Goal: Task Accomplishment & Management: Use online tool/utility

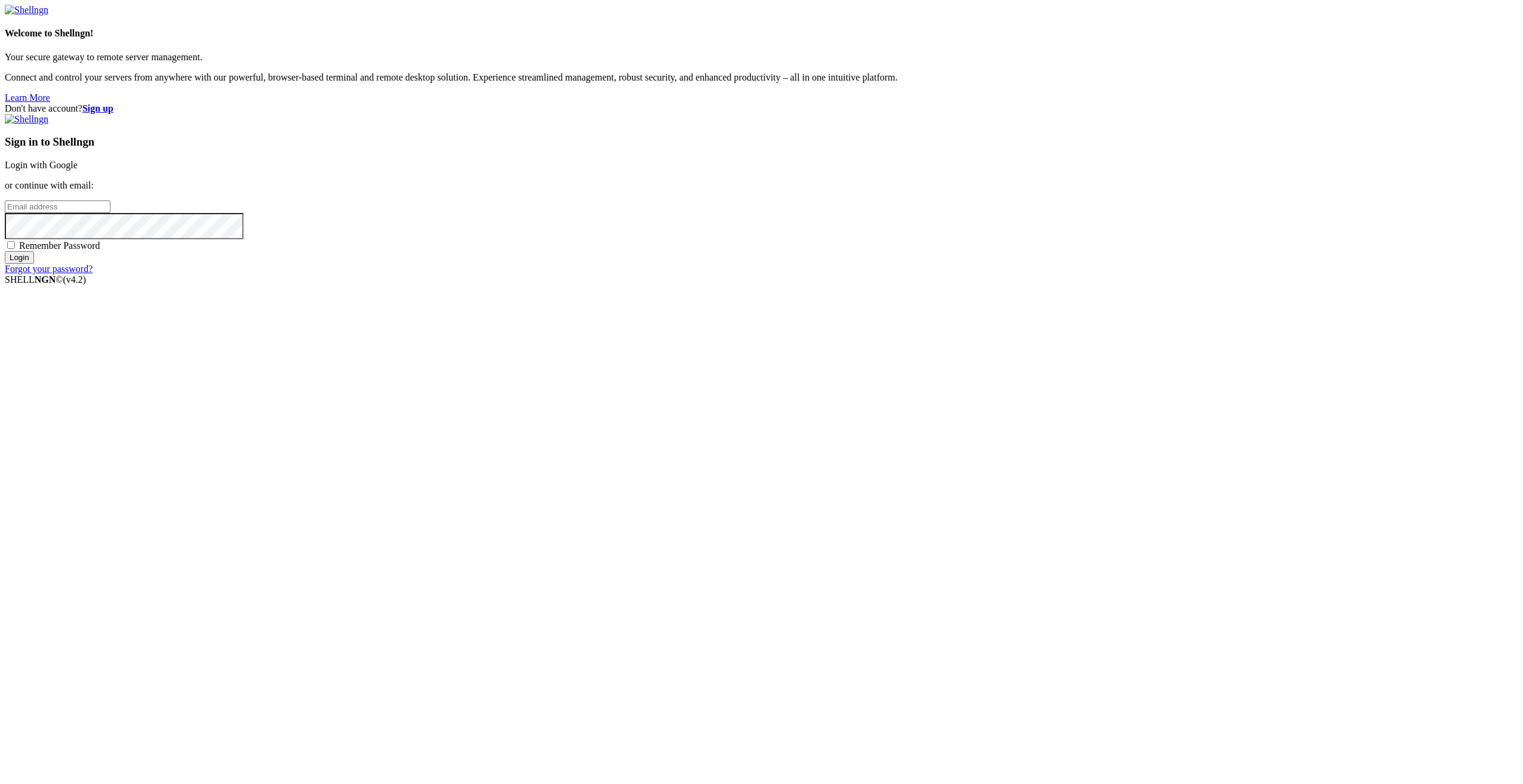
click at [78, 170] on link "Login with Google" at bounding box center [41, 165] width 73 height 10
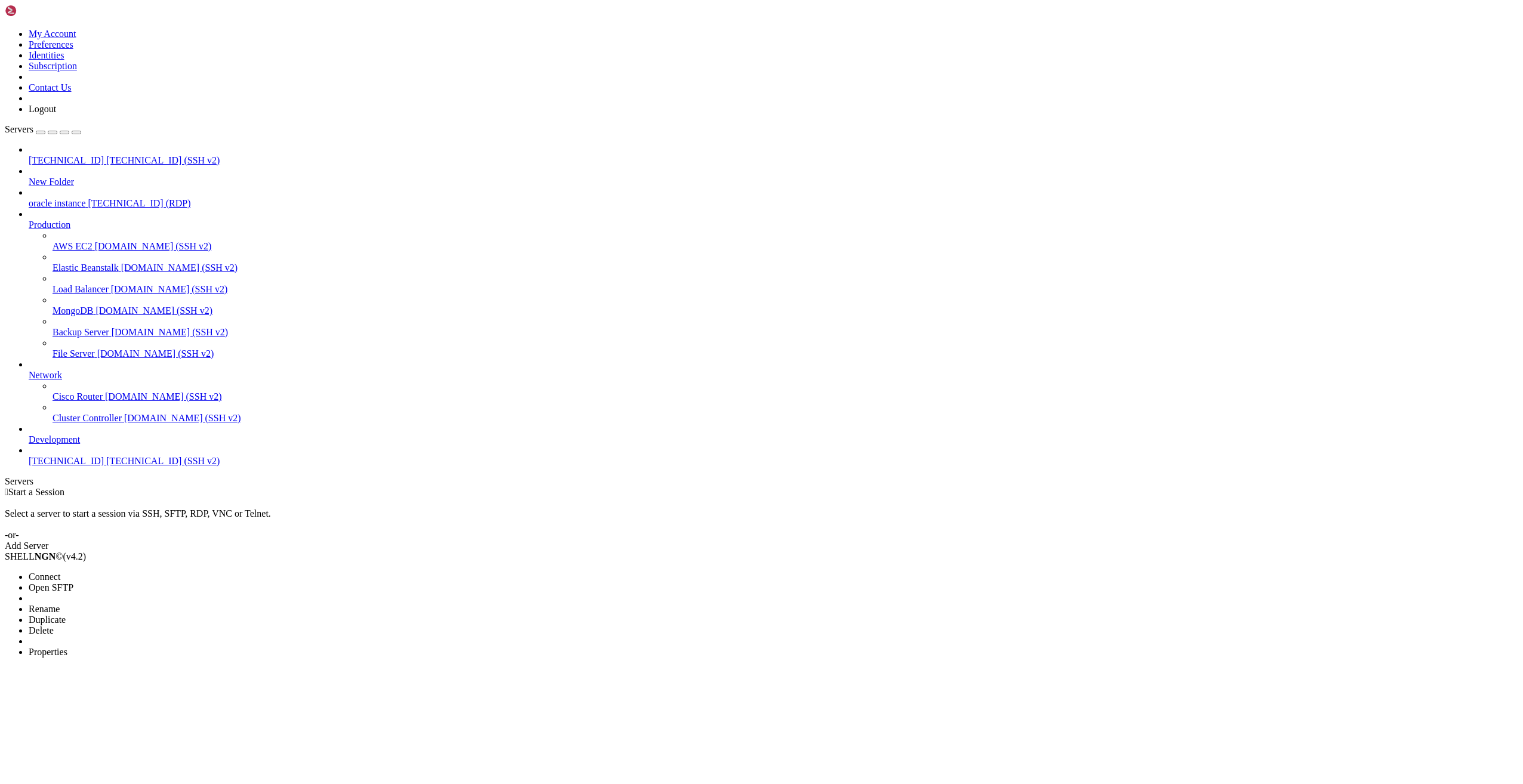
click at [128, 647] on li "Properties" at bounding box center [83, 652] width 109 height 11
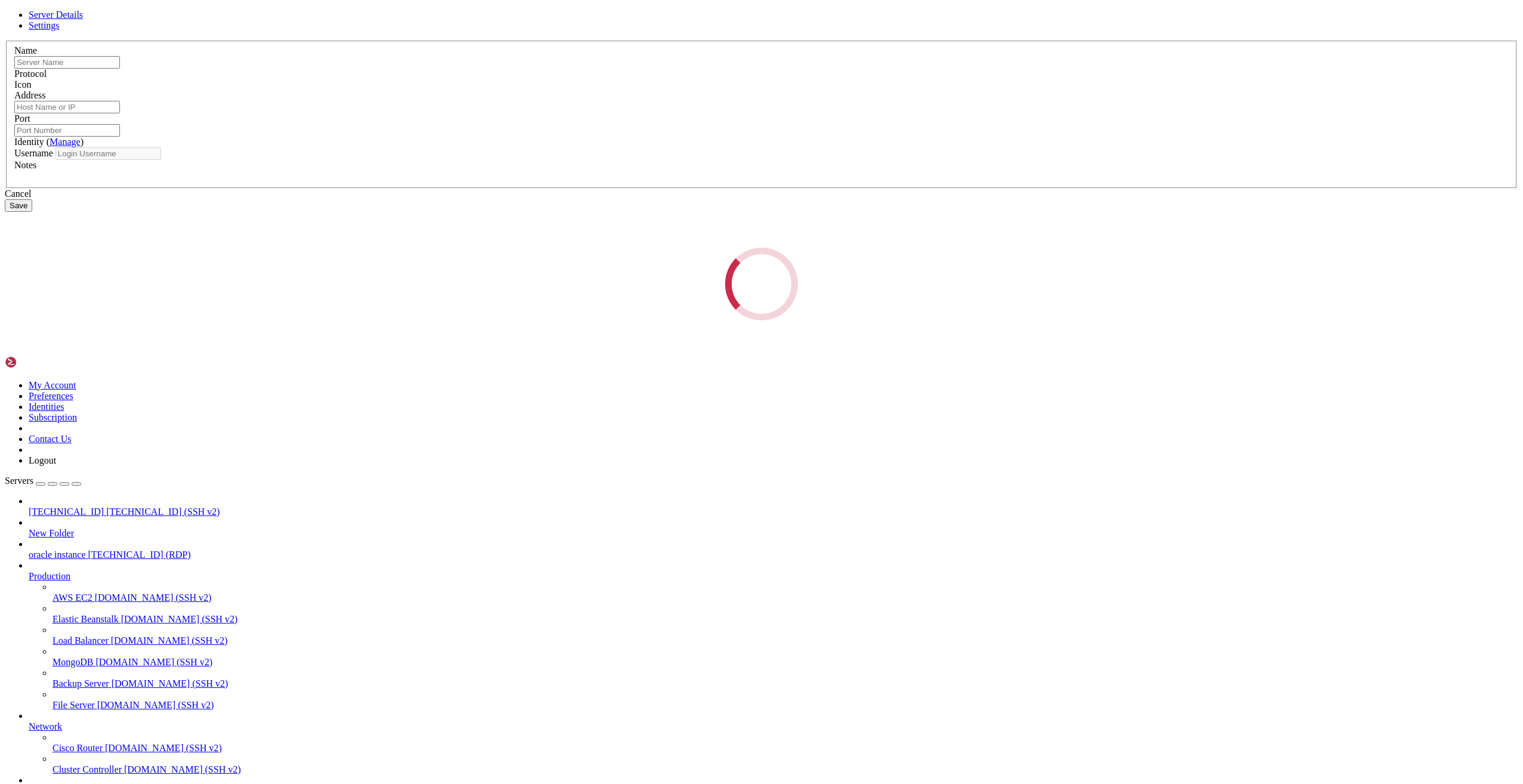
type input "[TECHNICAL_ID]"
type input "22"
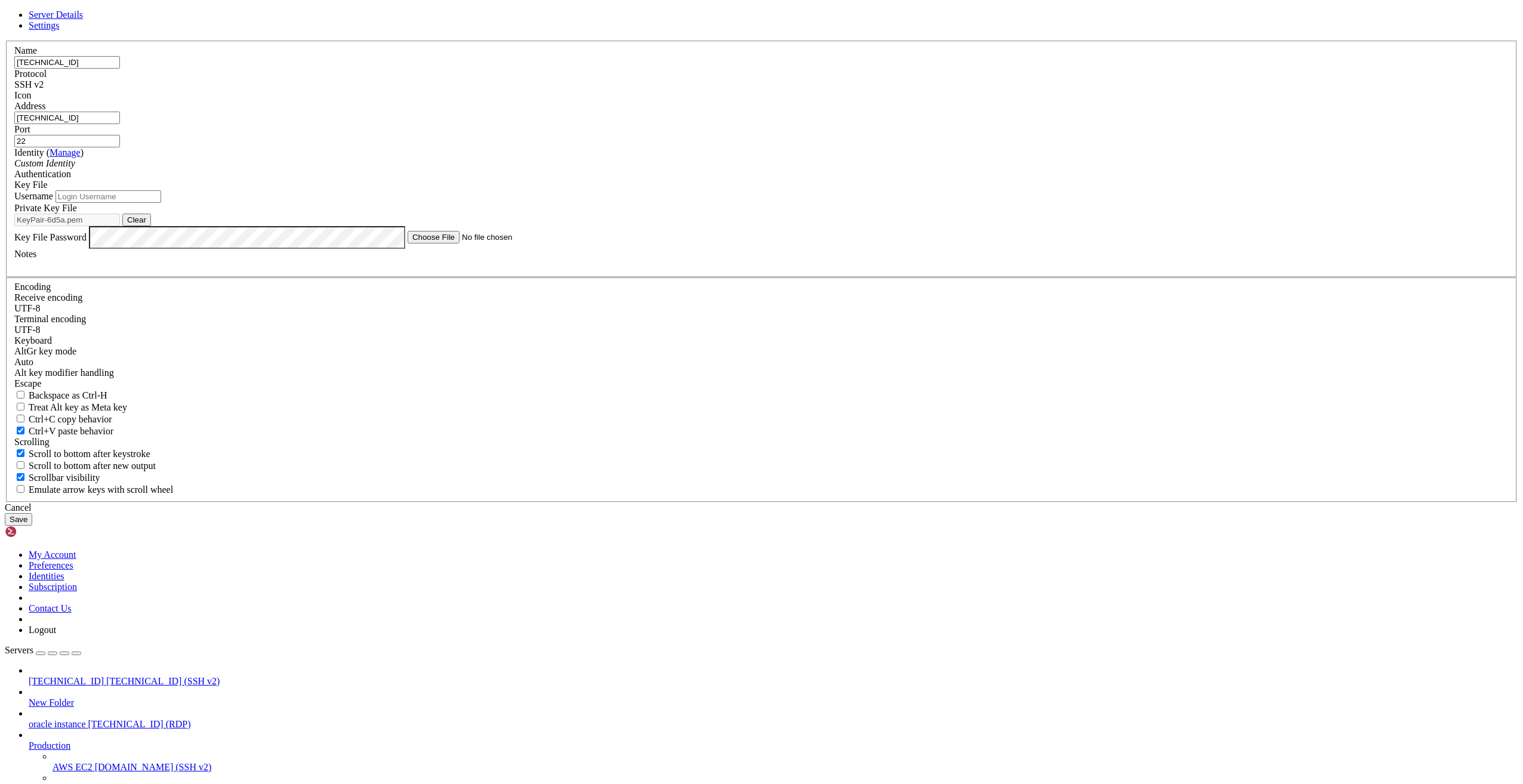
click at [120, 68] on input "[TECHNICAL_ID]" at bounding box center [67, 62] width 105 height 13
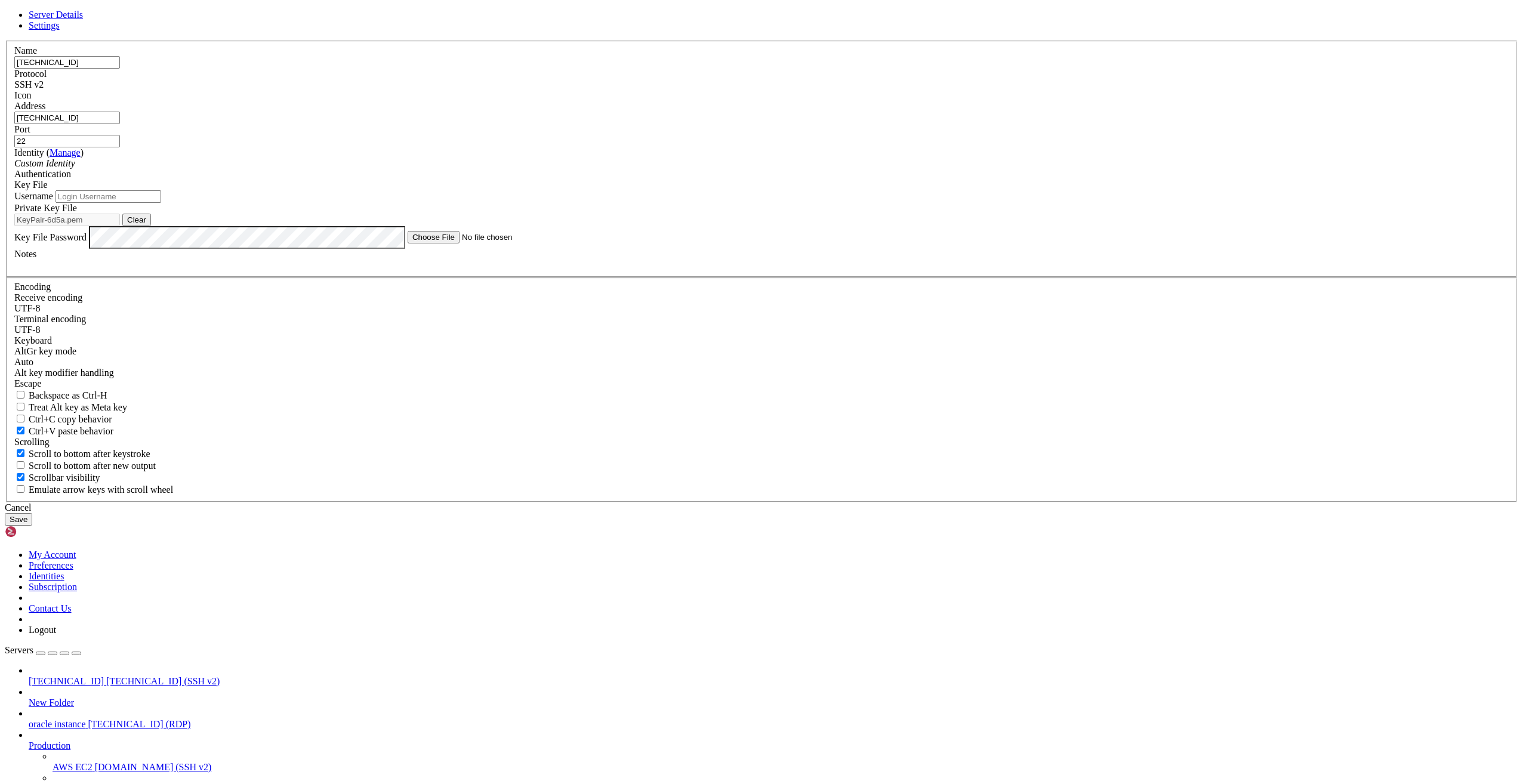
click at [120, 68] on input "[TECHNICAL_ID]" at bounding box center [67, 62] width 105 height 13
type input "[TECHNICAL_ID]"
click at [120, 124] on input "[TECHNICAL_ID]" at bounding box center [67, 118] width 105 height 13
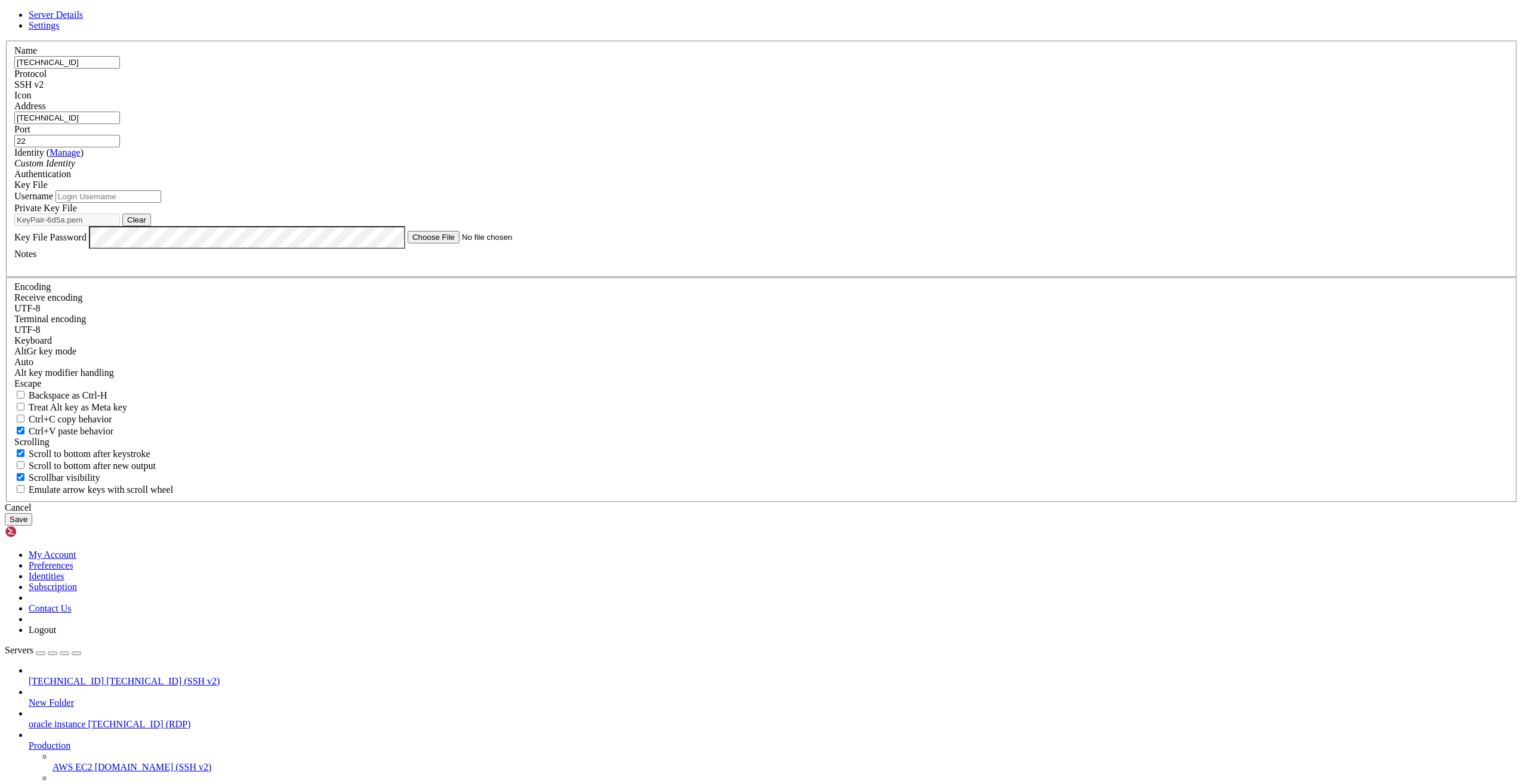
paste input "[TECHNICAL_ID]"
type input "[TECHNICAL_ID]"
click at [161, 203] on input "Username" at bounding box center [108, 196] width 105 height 13
type input "root"
click at [5, 513] on button "Save" at bounding box center [19, 519] width 28 height 13
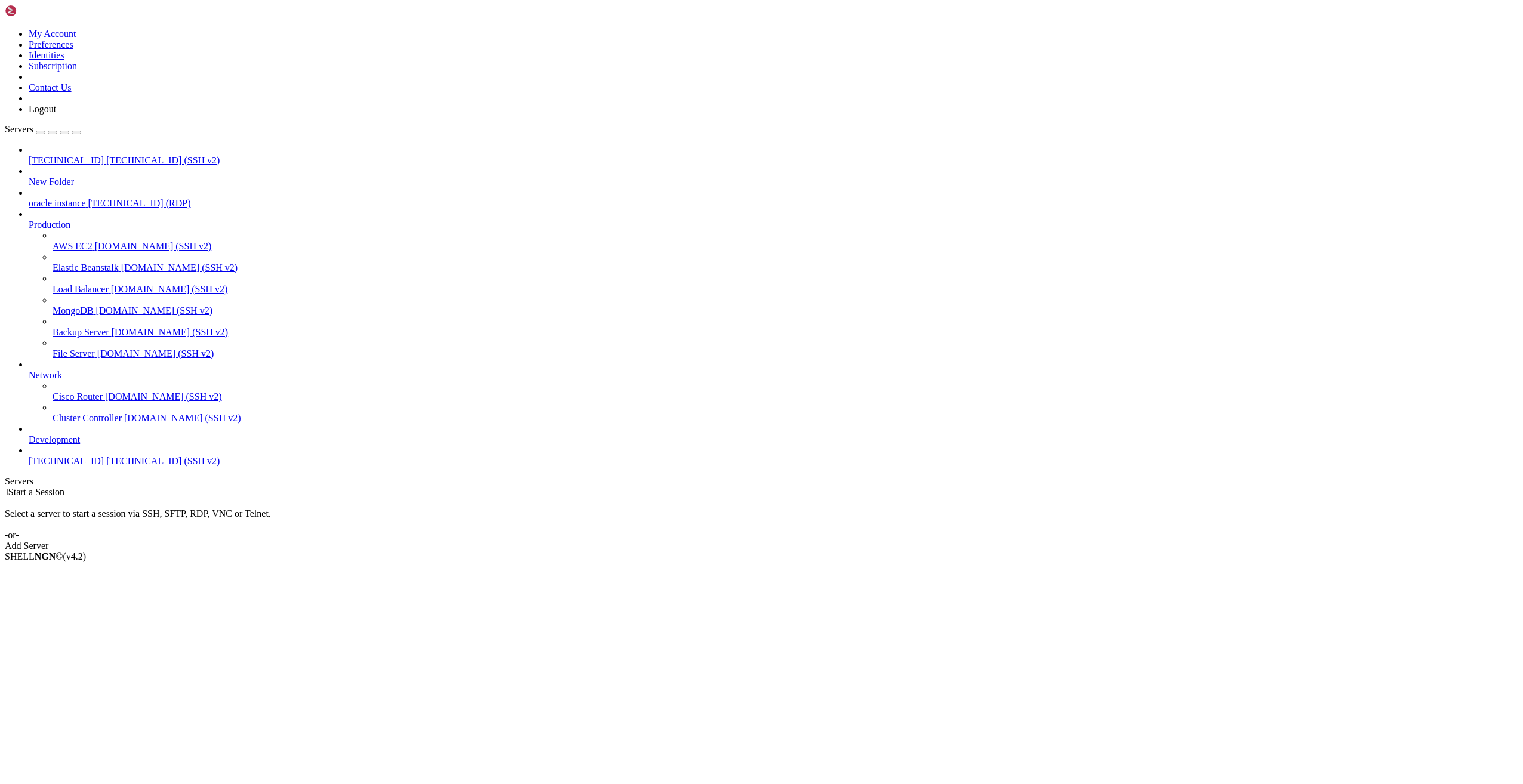
click at [106, 155] on span "[TECHNICAL_ID] (SSH v2)" at bounding box center [163, 160] width 114 height 10
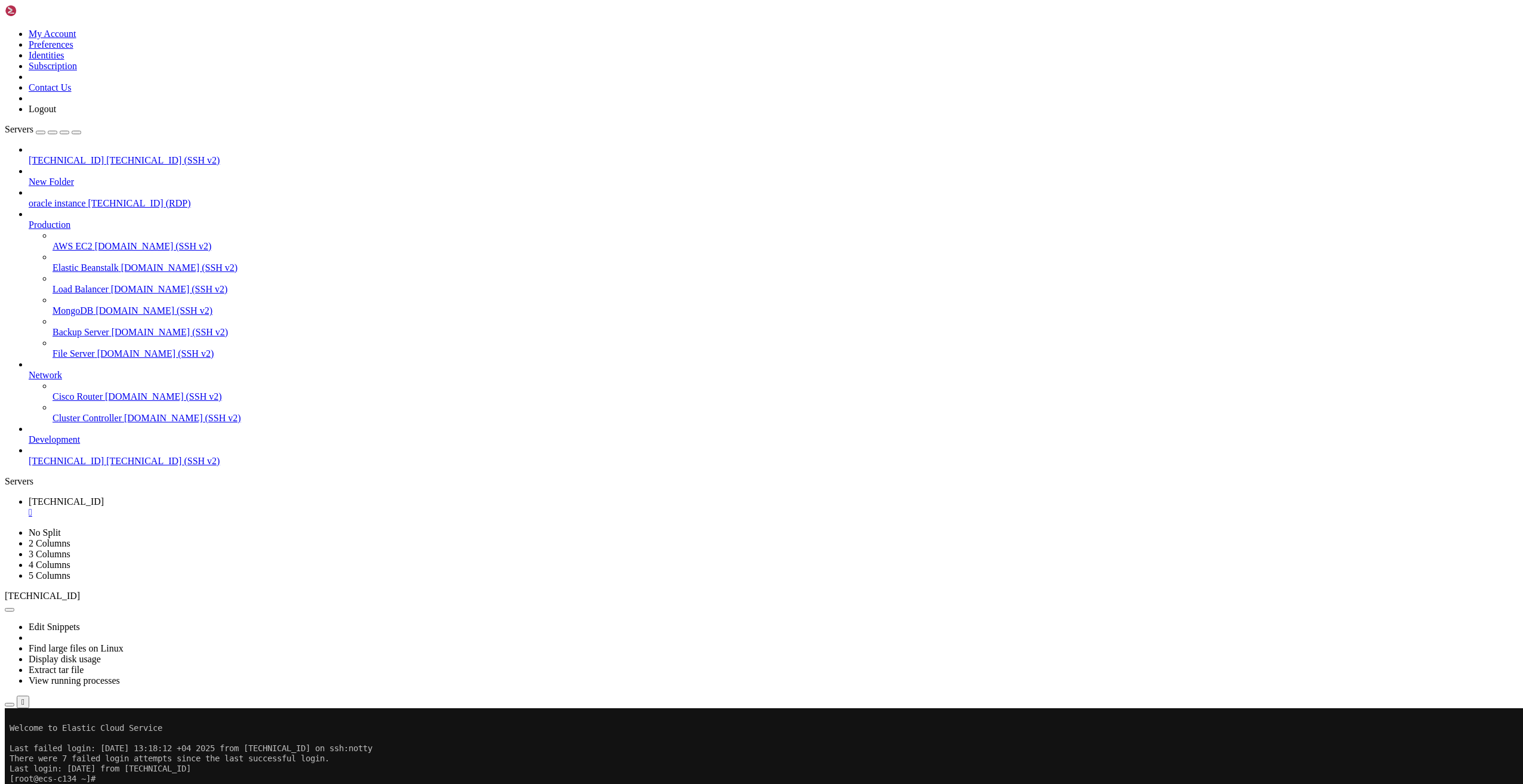
click at [9, 704] on icon "button" at bounding box center [9, 704] width 0 height 0
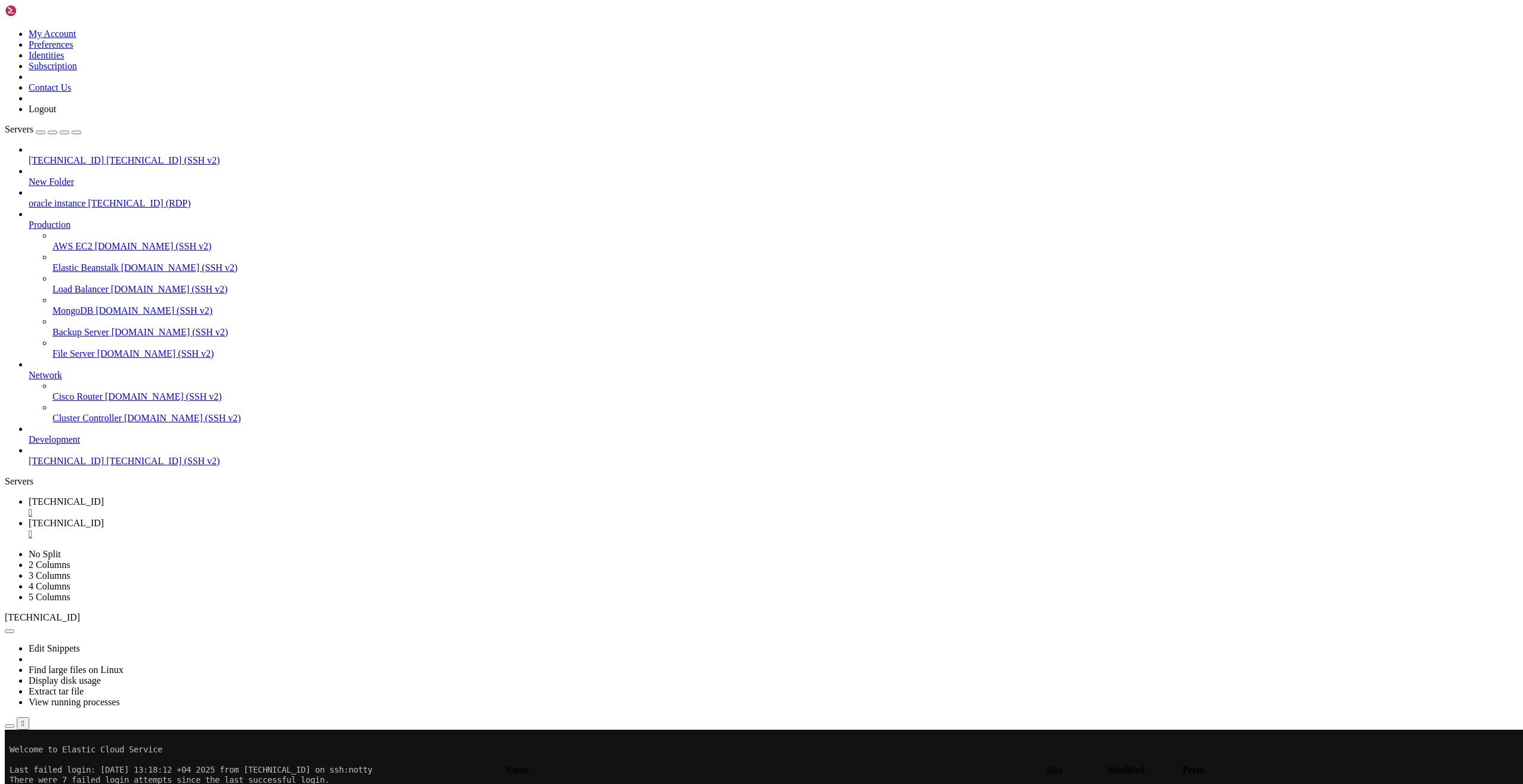
click at [122, 750] on input "/" at bounding box center [70, 756] width 105 height 13
click at [36, 783] on span " ftpuser" at bounding box center [21, 798] width 30 height 10
click at [196, 783] on td " ftpuser" at bounding box center [491, 798] width 971 height 12
click at [21, 783] on span " ftp" at bounding box center [13, 798] width 14 height 10
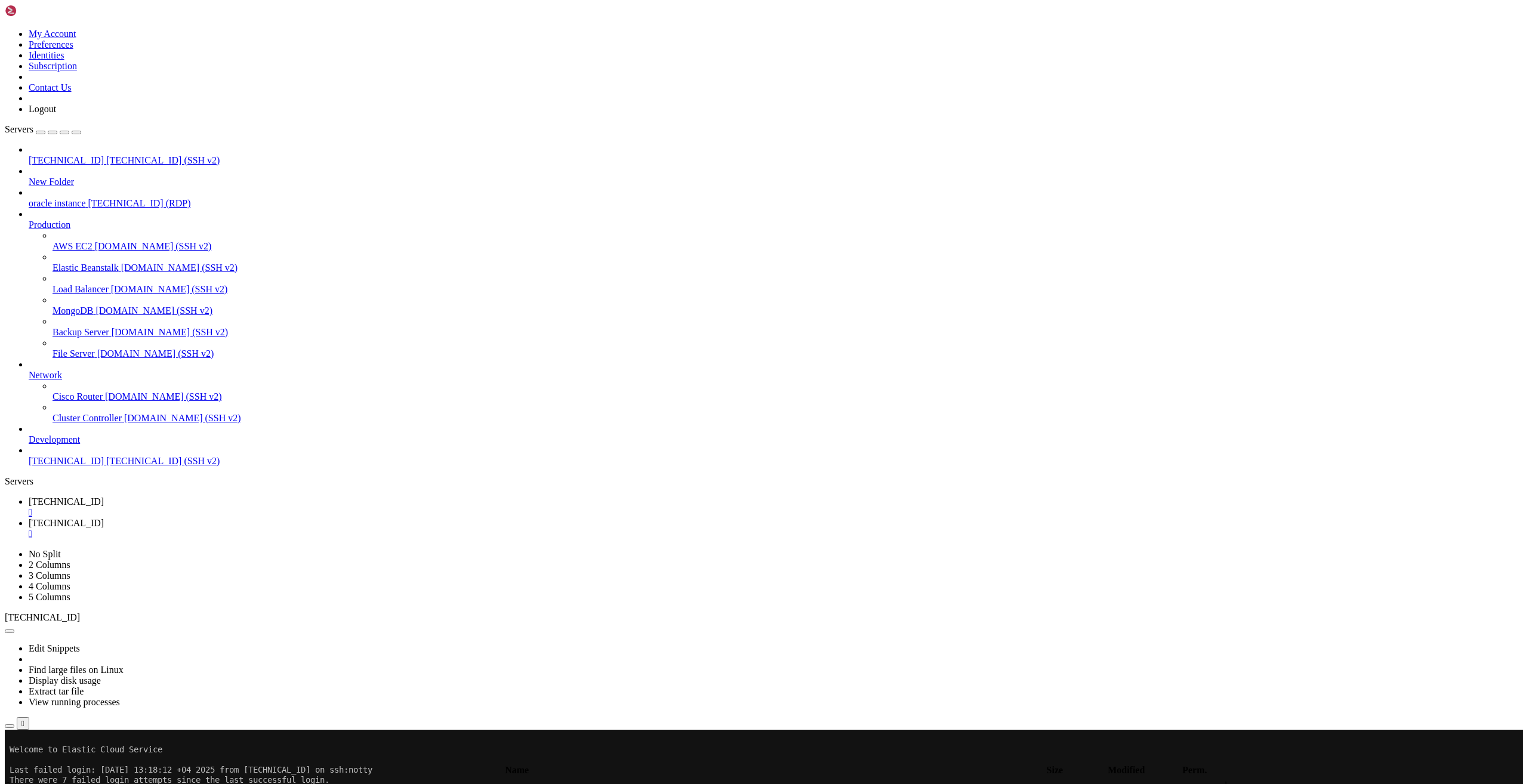
click at [21, 783] on span " ftp" at bounding box center [13, 798] width 14 height 10
drag, startPoint x: 186, startPoint y: 39, endPoint x: 368, endPoint y: 39, distance: 182.0
click at [122, 750] on input "/home/ftpuser/ftp" at bounding box center [70, 756] width 105 height 13
type input "/tmp"
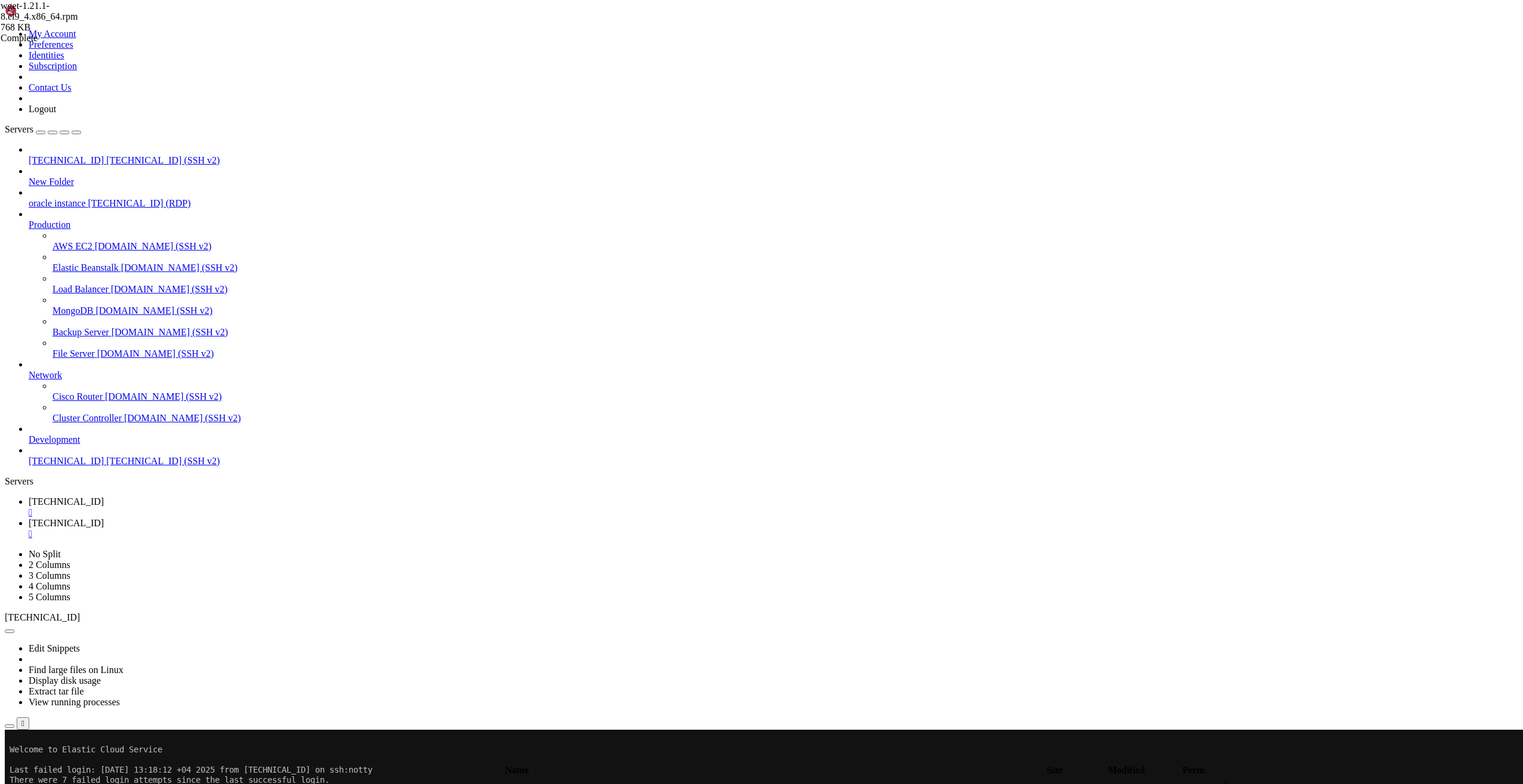
click at [120, 67] on div "8 MB / 7 GB" at bounding box center [60, 61] width 119 height 11
drag, startPoint x: 307, startPoint y: 287, endPoint x: 183, endPoint y: 283, distance: 124.1
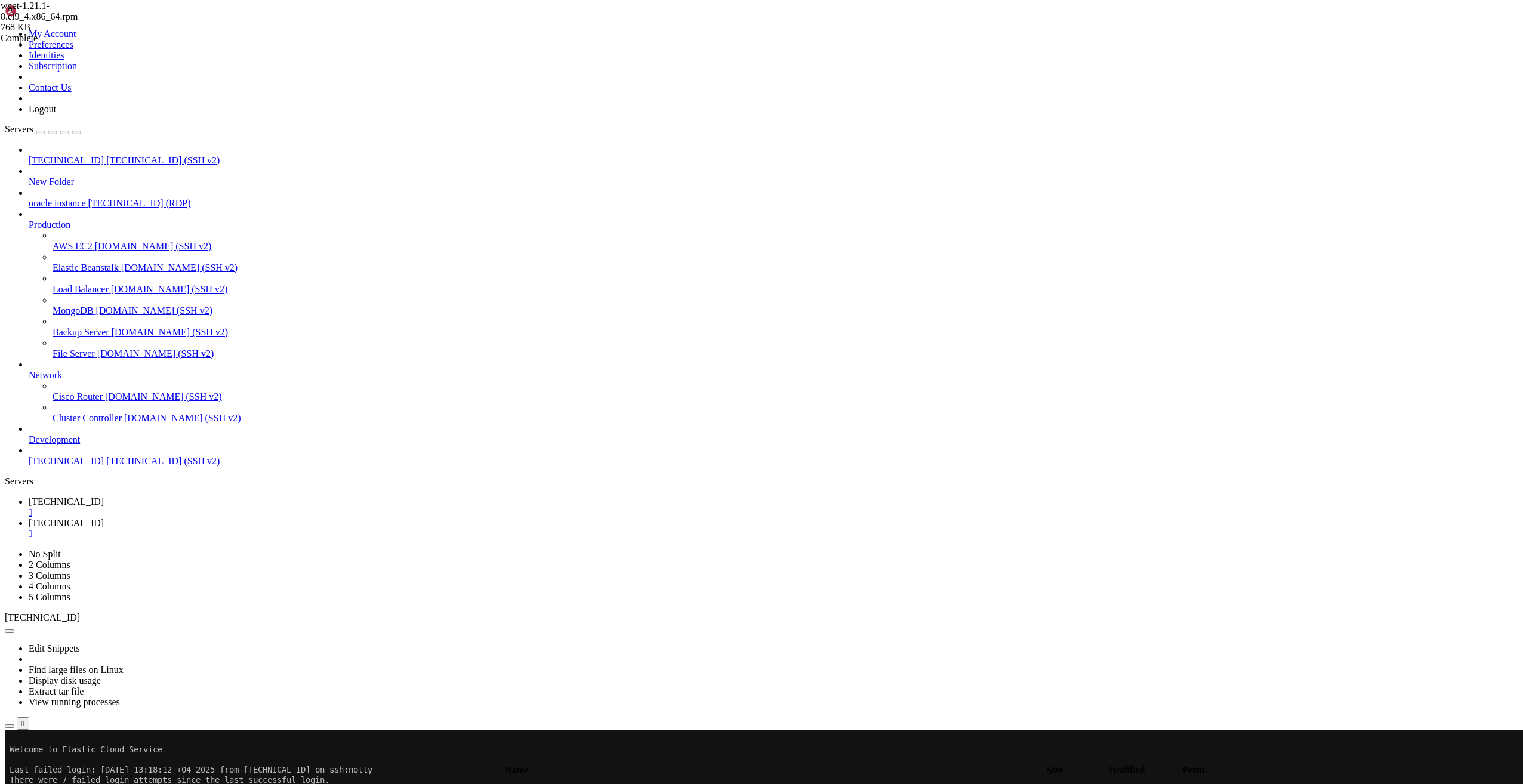
drag, startPoint x: 170, startPoint y: 286, endPoint x: 328, endPoint y: 289, distance: 158.0
